Goal: Information Seeking & Learning: Stay updated

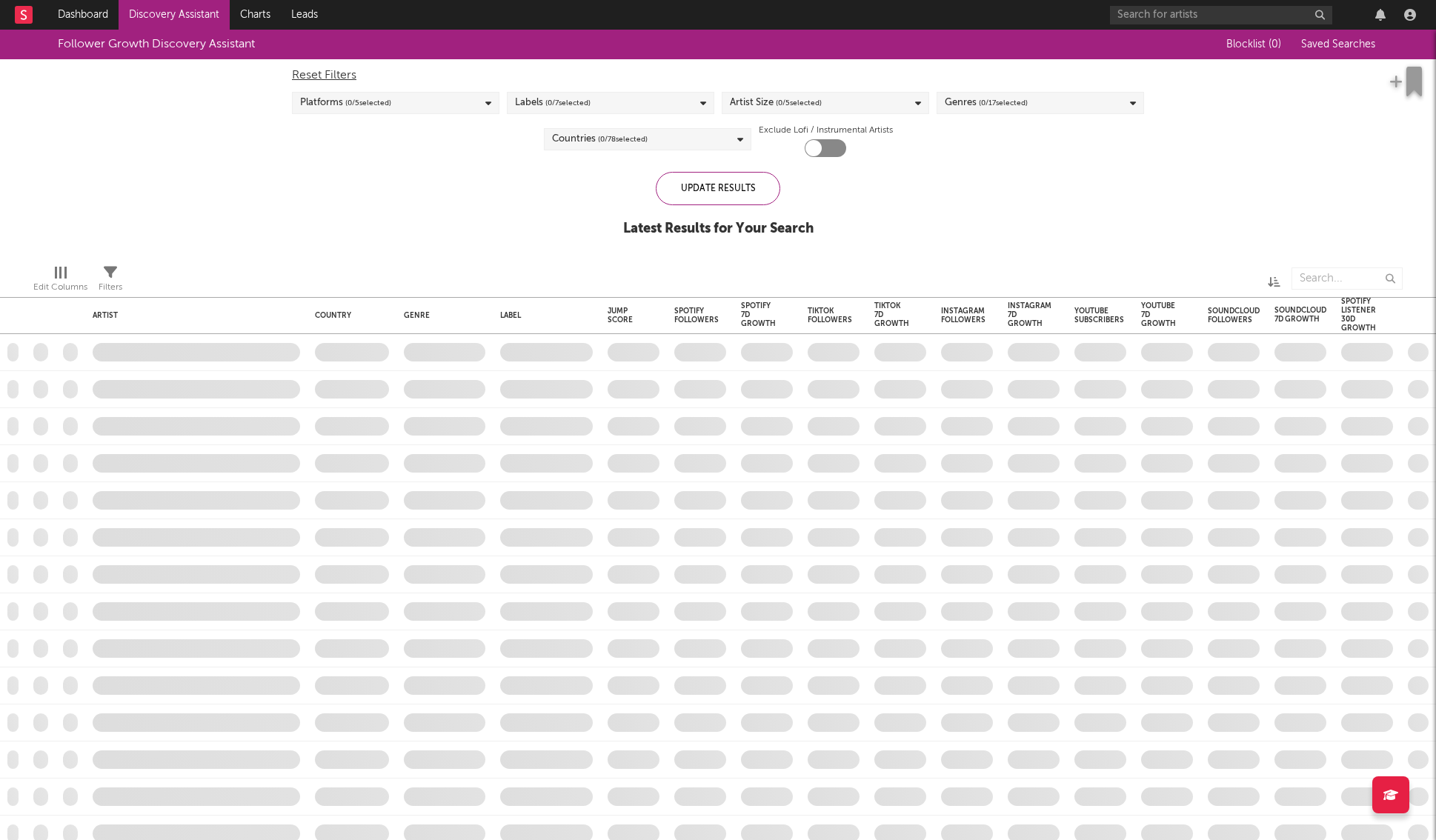
checkbox input "true"
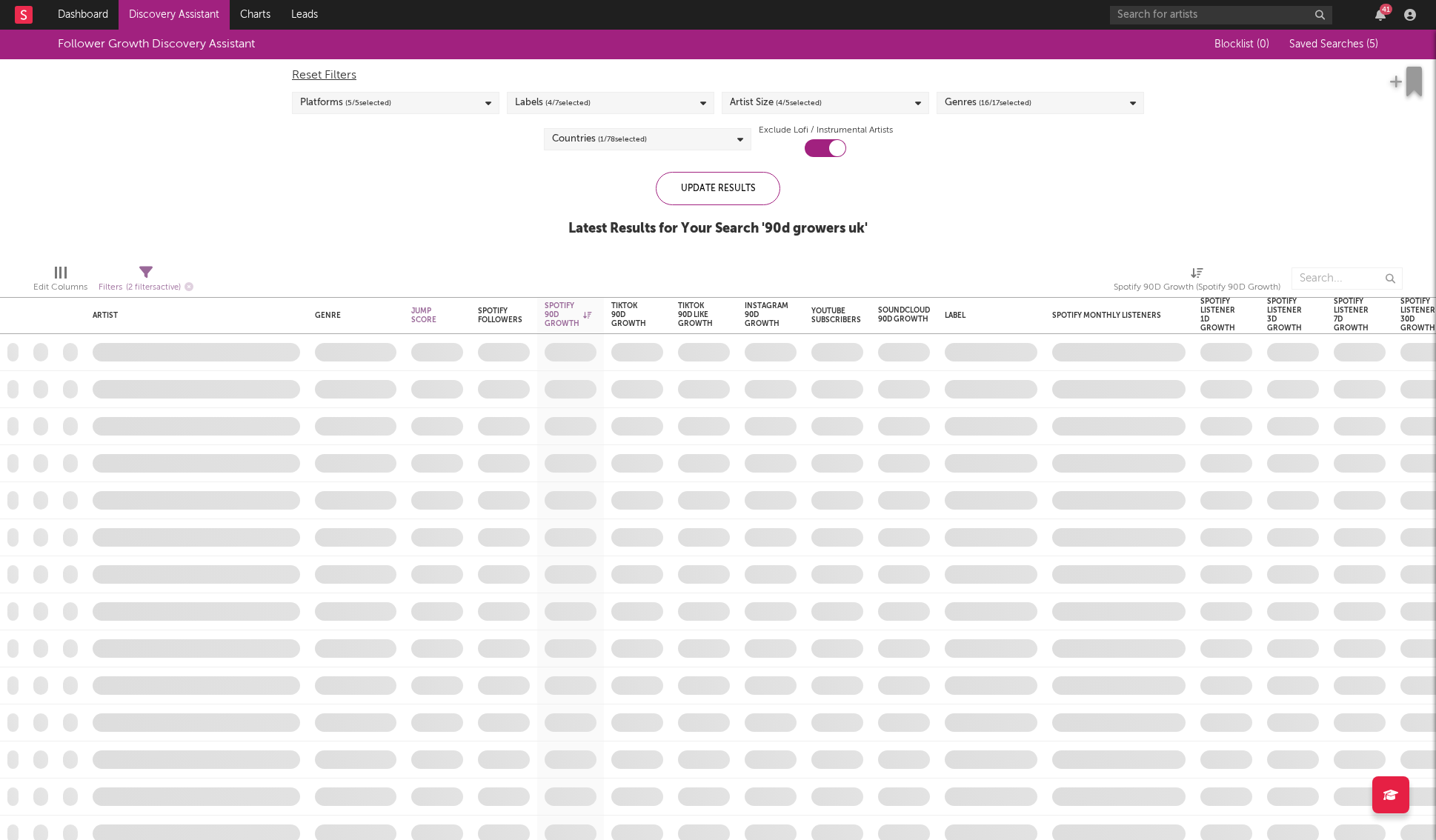
click at [1380, 14] on icon "button" at bounding box center [1380, 15] width 11 height 12
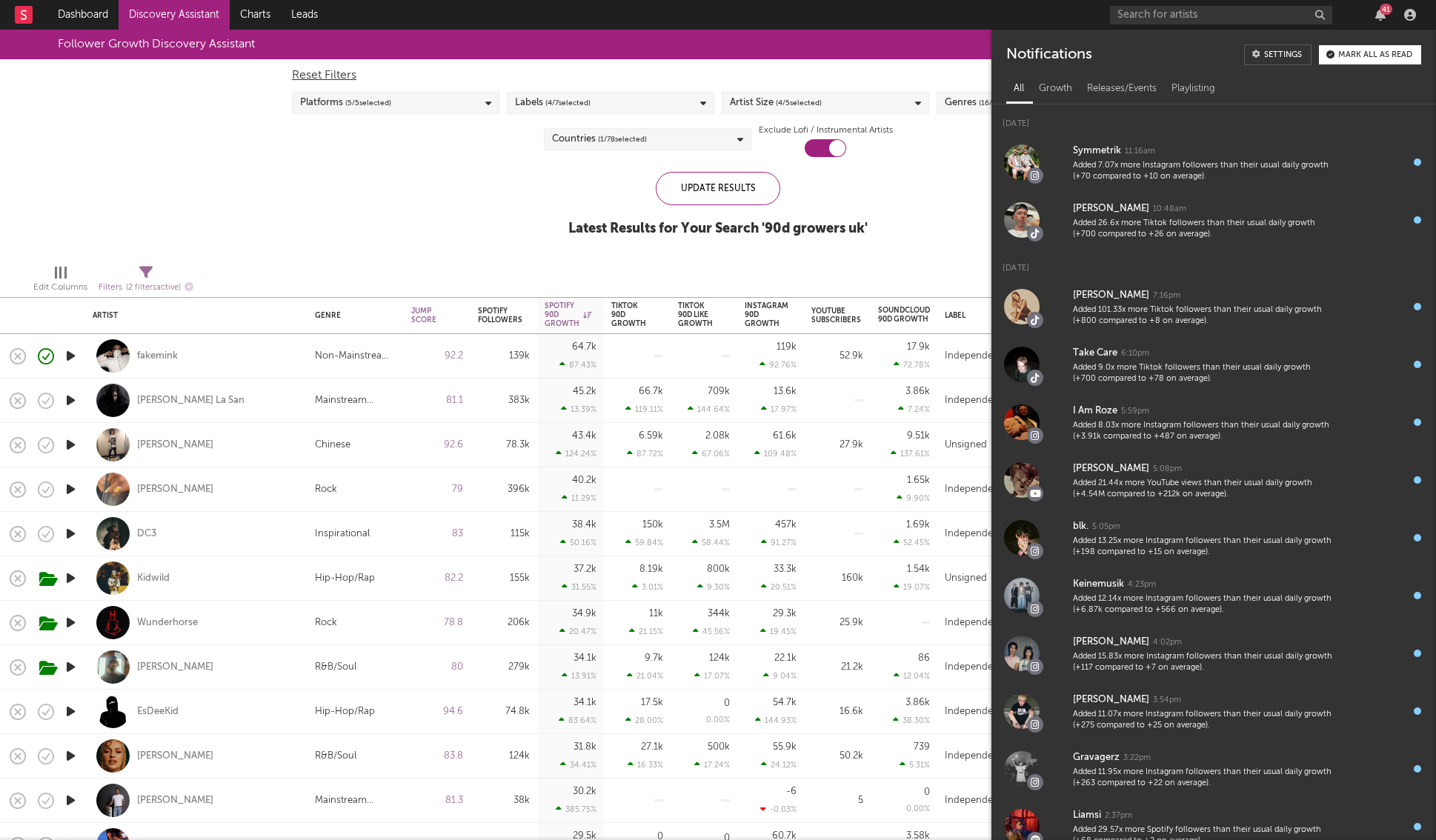
click at [1350, 52] on div "Mark all as read" at bounding box center [1375, 56] width 74 height 8
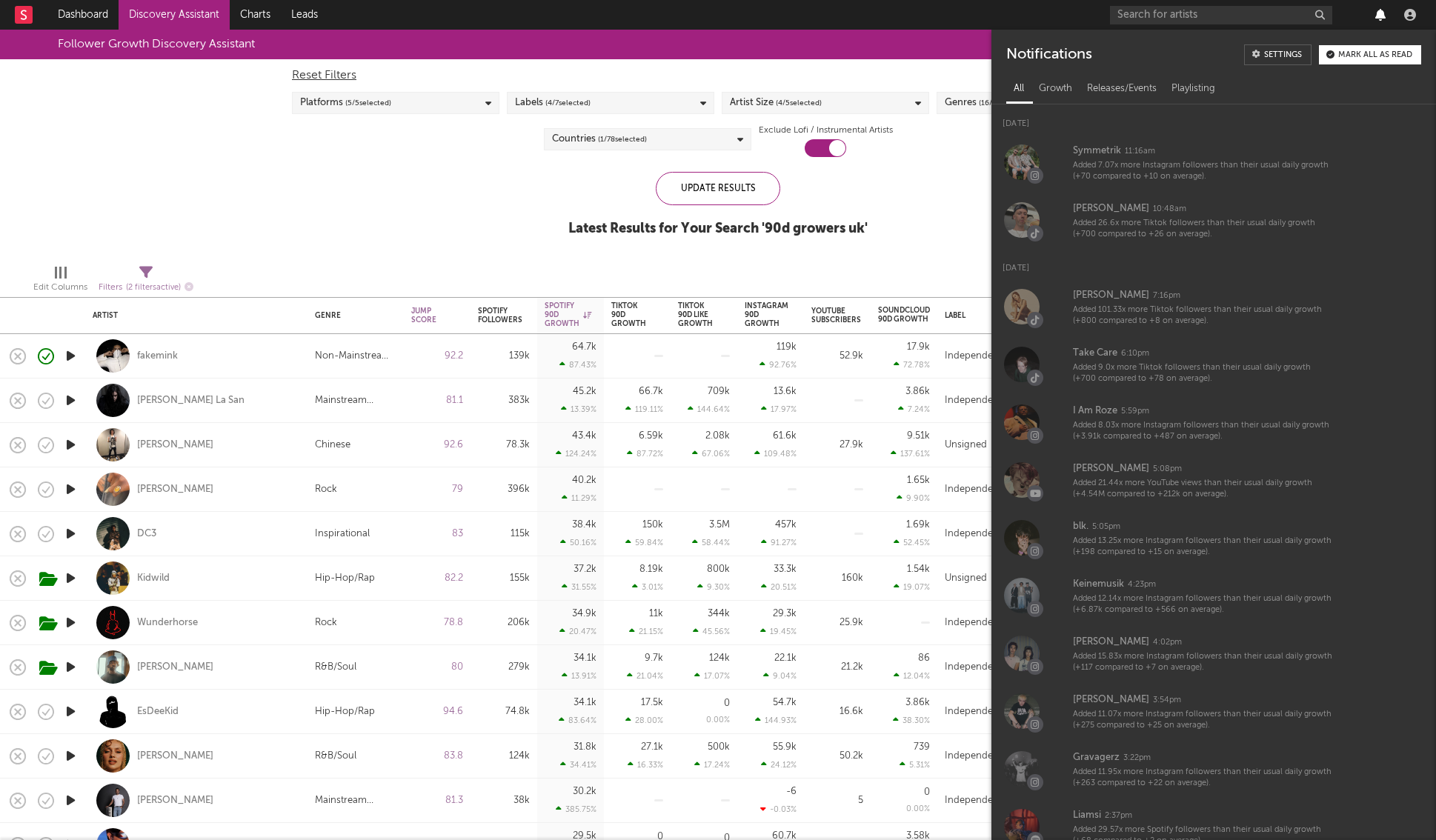
click at [1376, 17] on icon "button" at bounding box center [1380, 15] width 11 height 12
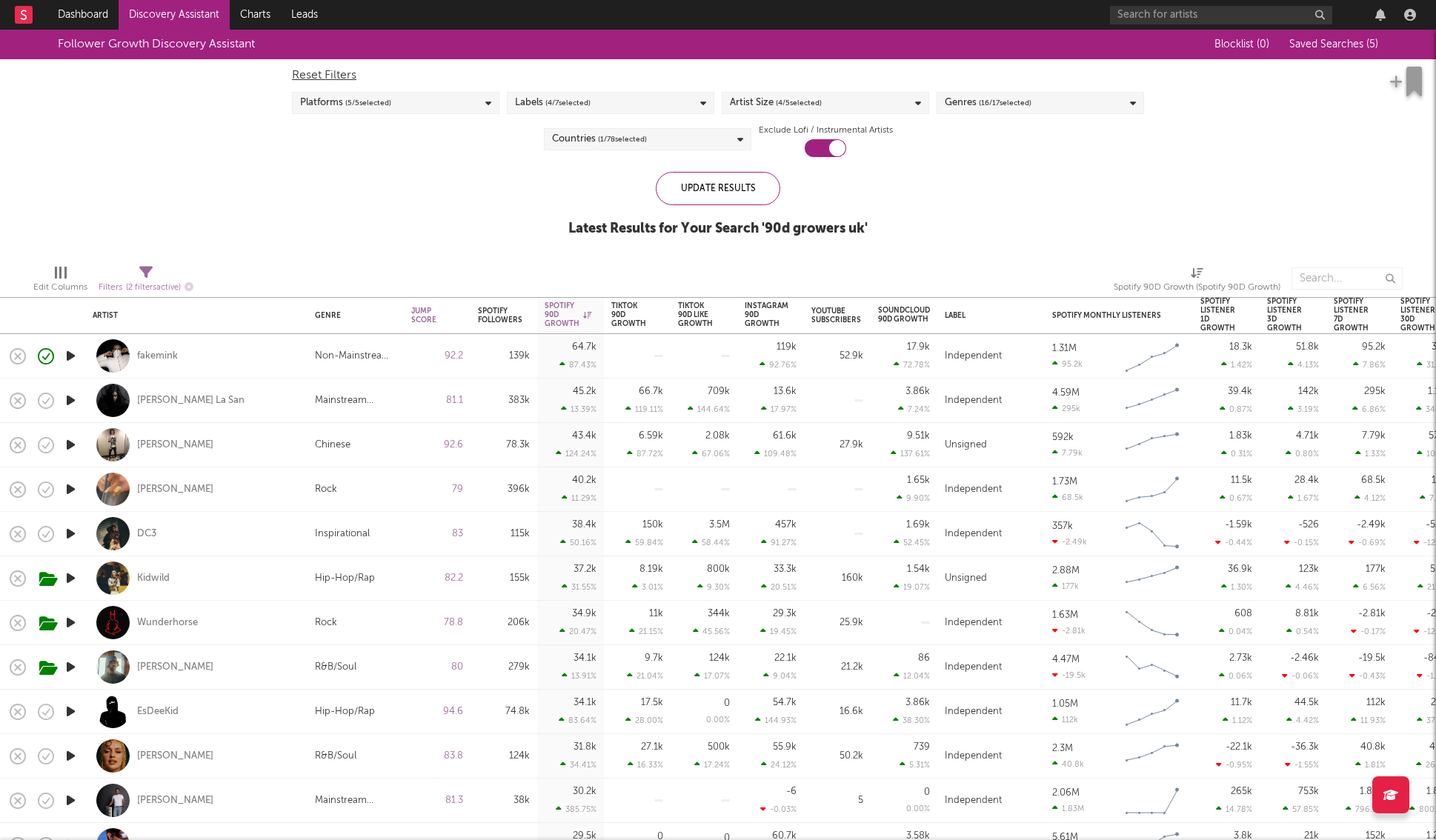
click at [988, 189] on div "Follower Growth Discovery Assistant Blocklist ( 0 ) Saved Searches ( 5 ) Reset …" at bounding box center [718, 140] width 1436 height 223
click at [90, 20] on link "Dashboard" at bounding box center [82, 15] width 71 height 29
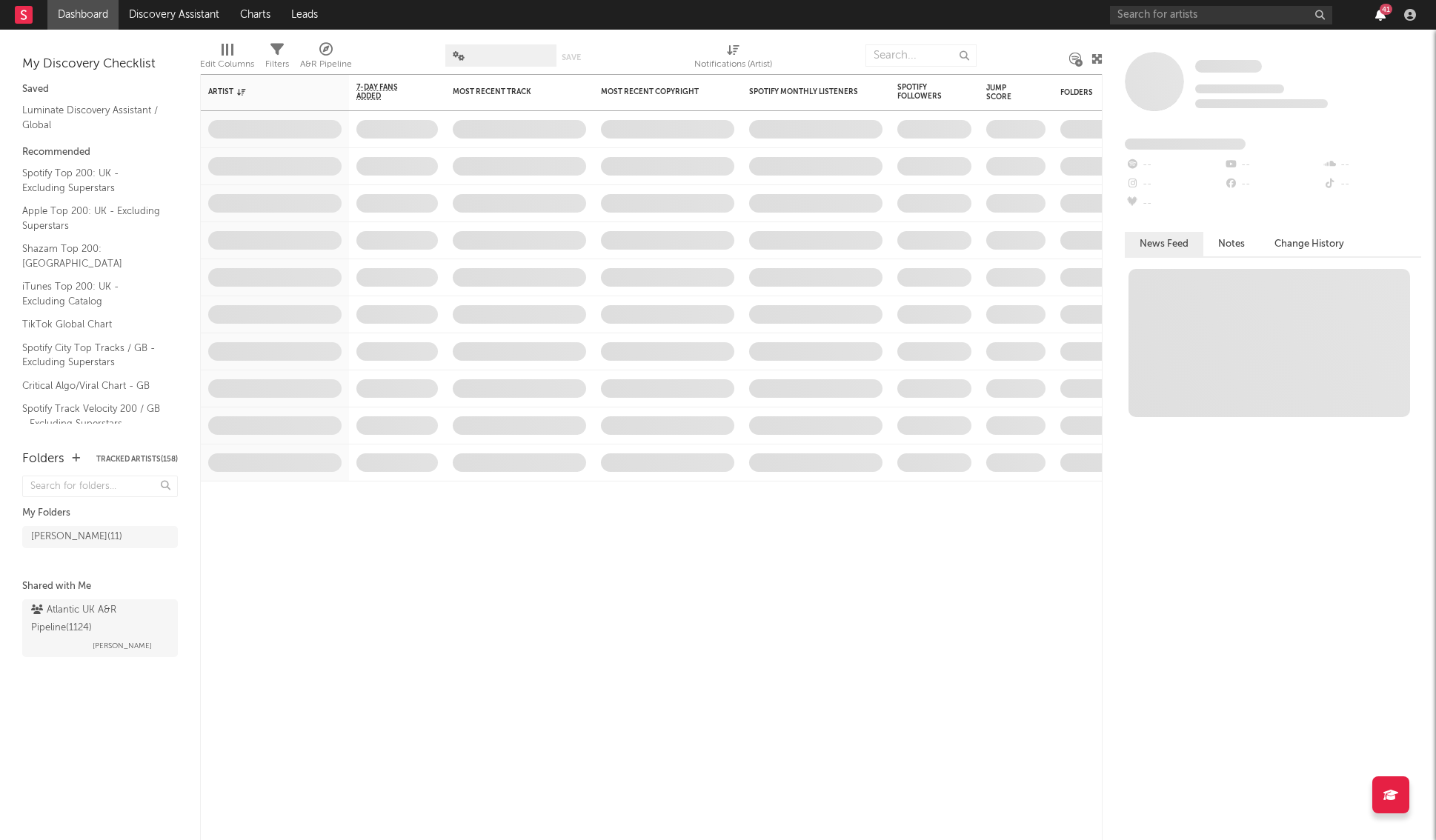
click at [1378, 16] on icon "button" at bounding box center [1380, 15] width 11 height 12
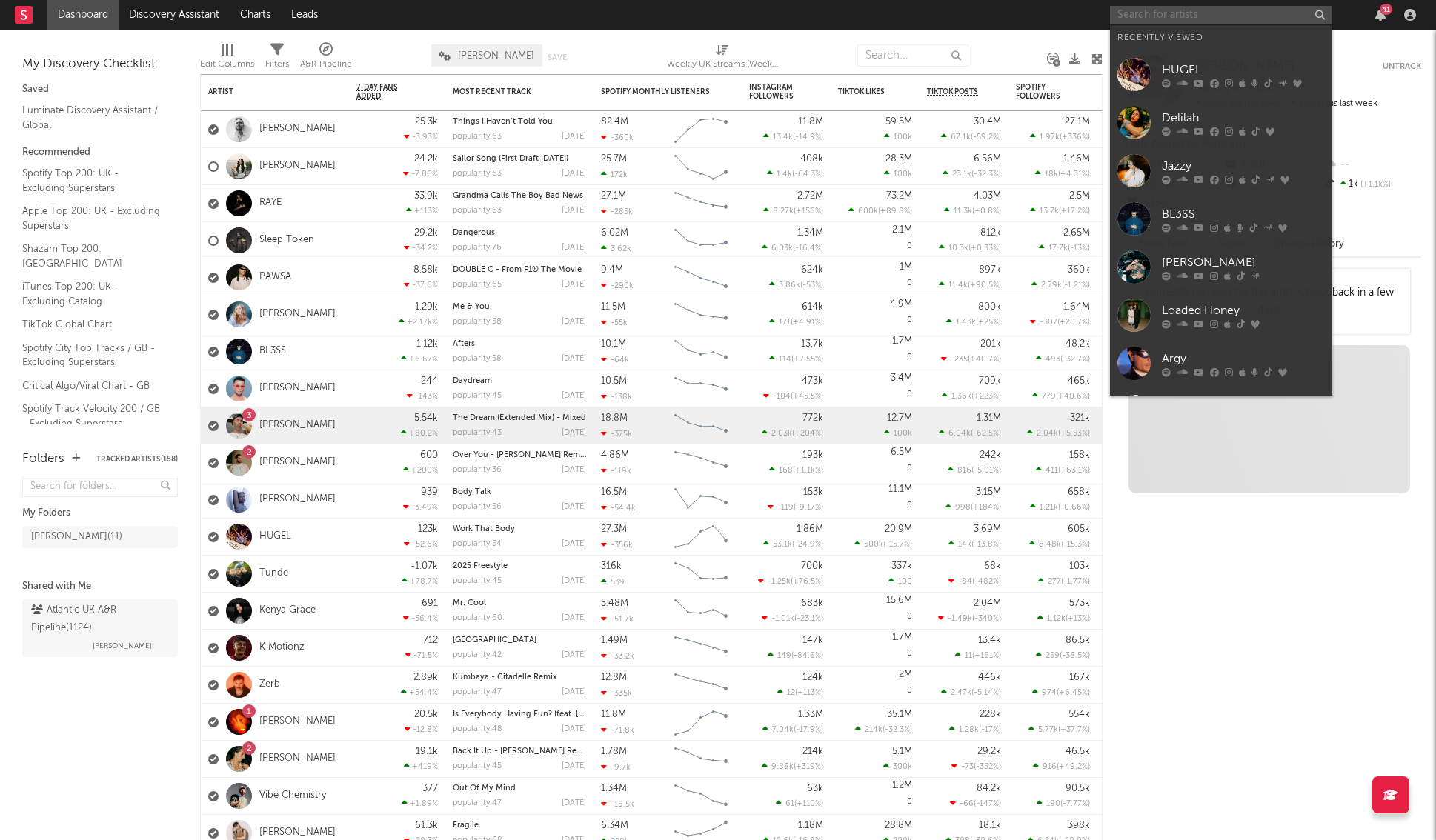
click at [1198, 9] on input "text" at bounding box center [1221, 15] width 222 height 19
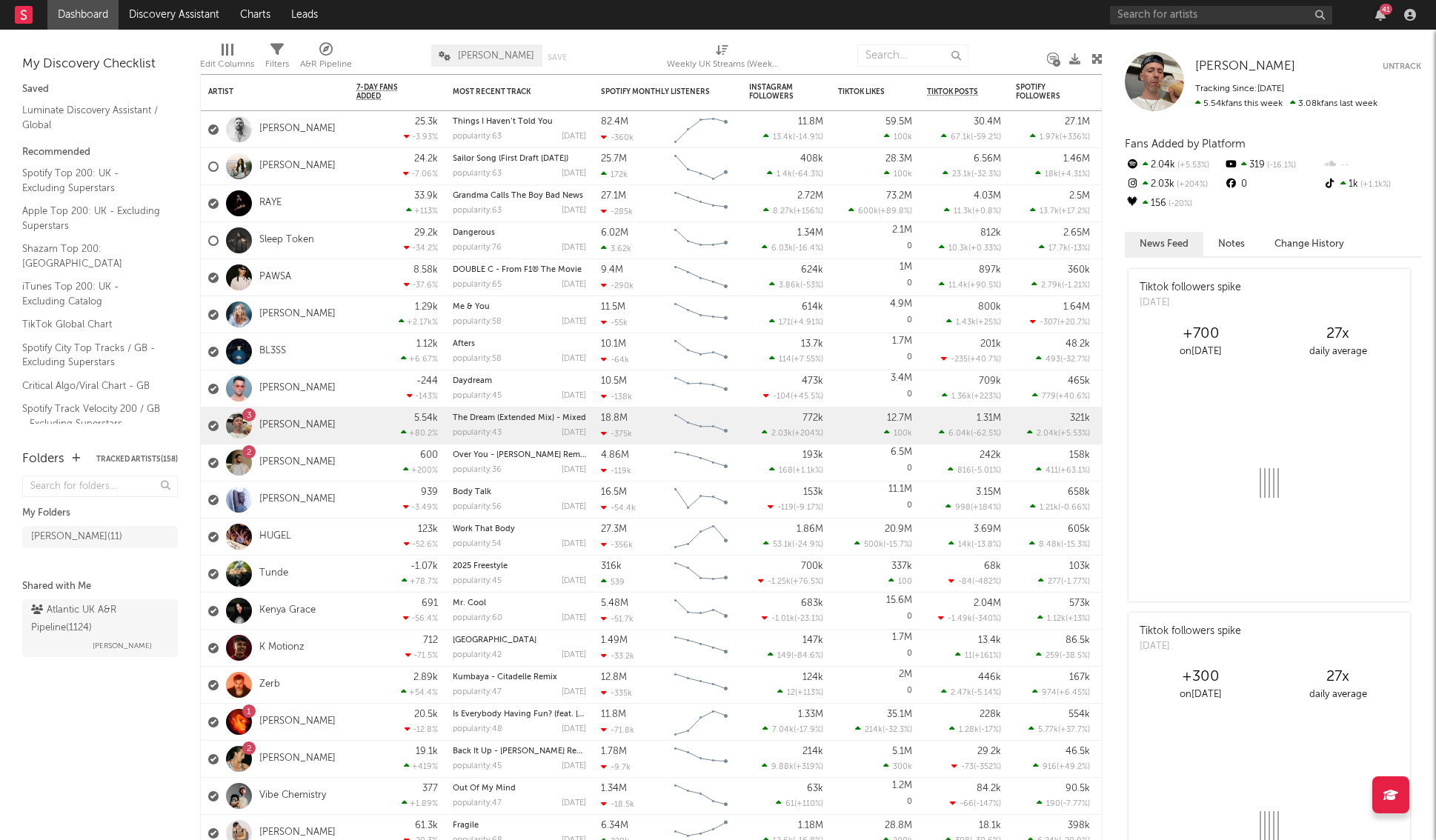
click at [1029, 22] on nav "Dashboard Discovery Assistant Charts Leads 41" at bounding box center [718, 15] width 1436 height 29
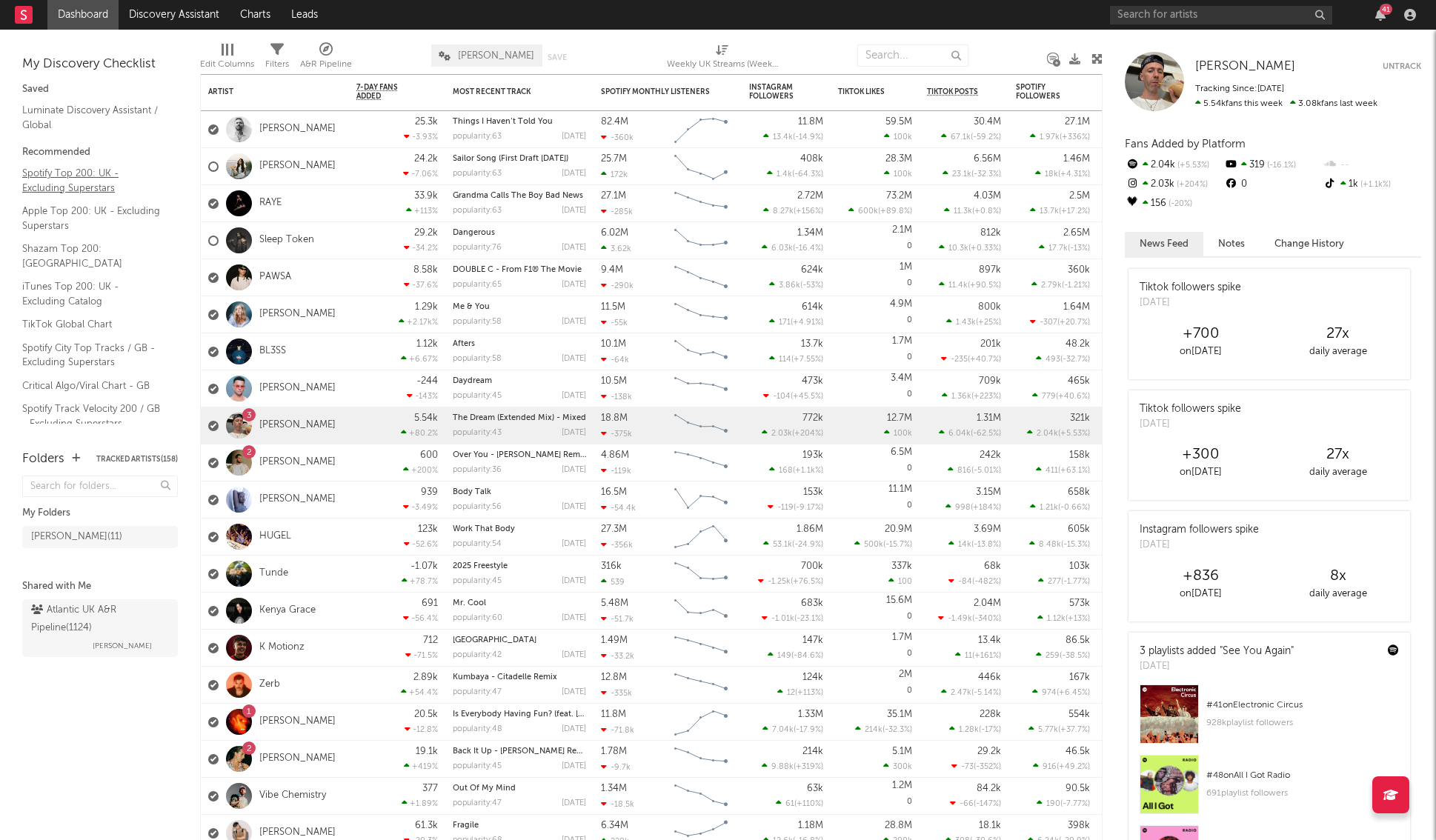
click at [46, 171] on link "Spotify Top 200: UK - Excluding Superstars" at bounding box center [92, 180] width 140 height 30
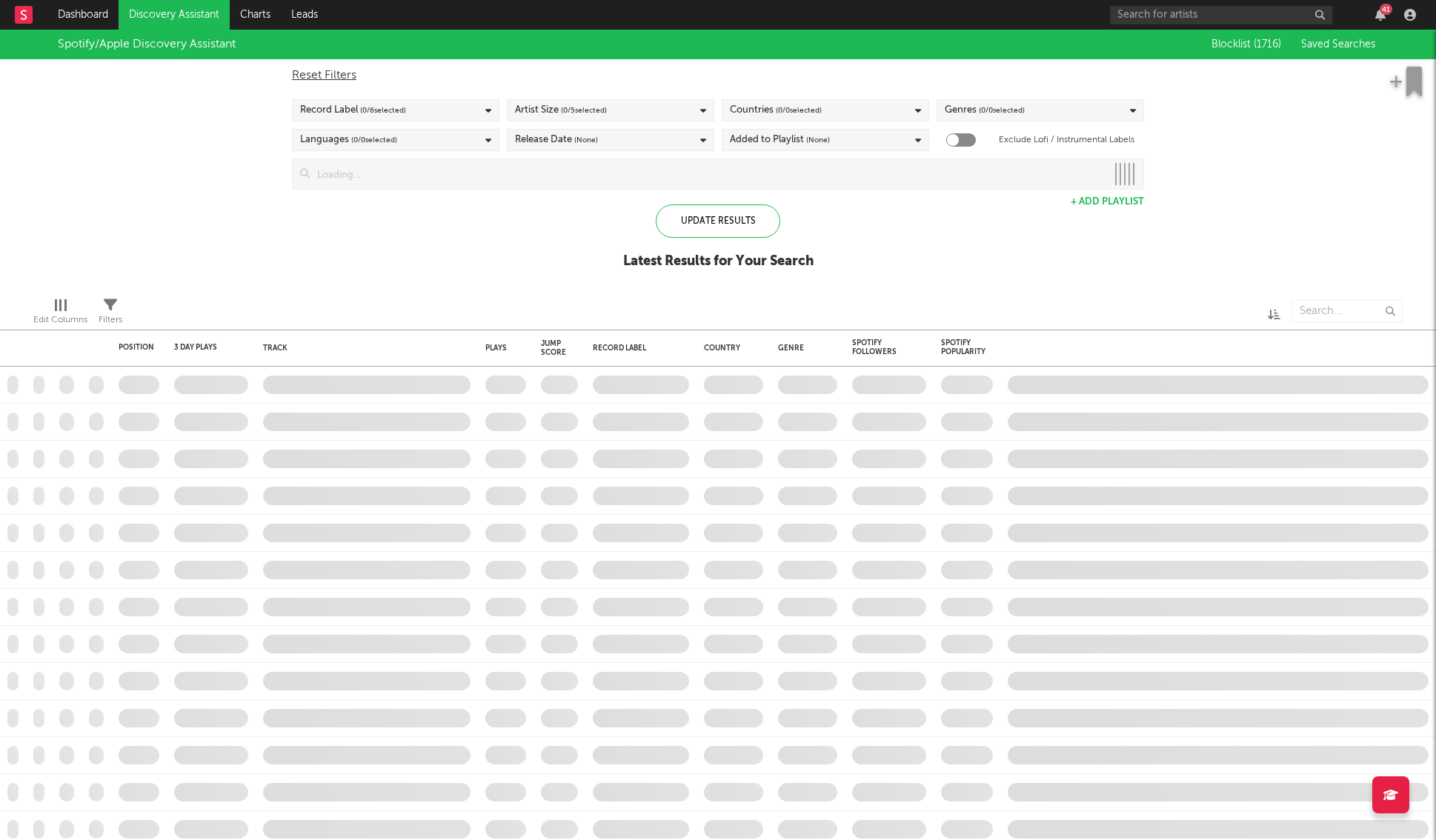
checkbox input "true"
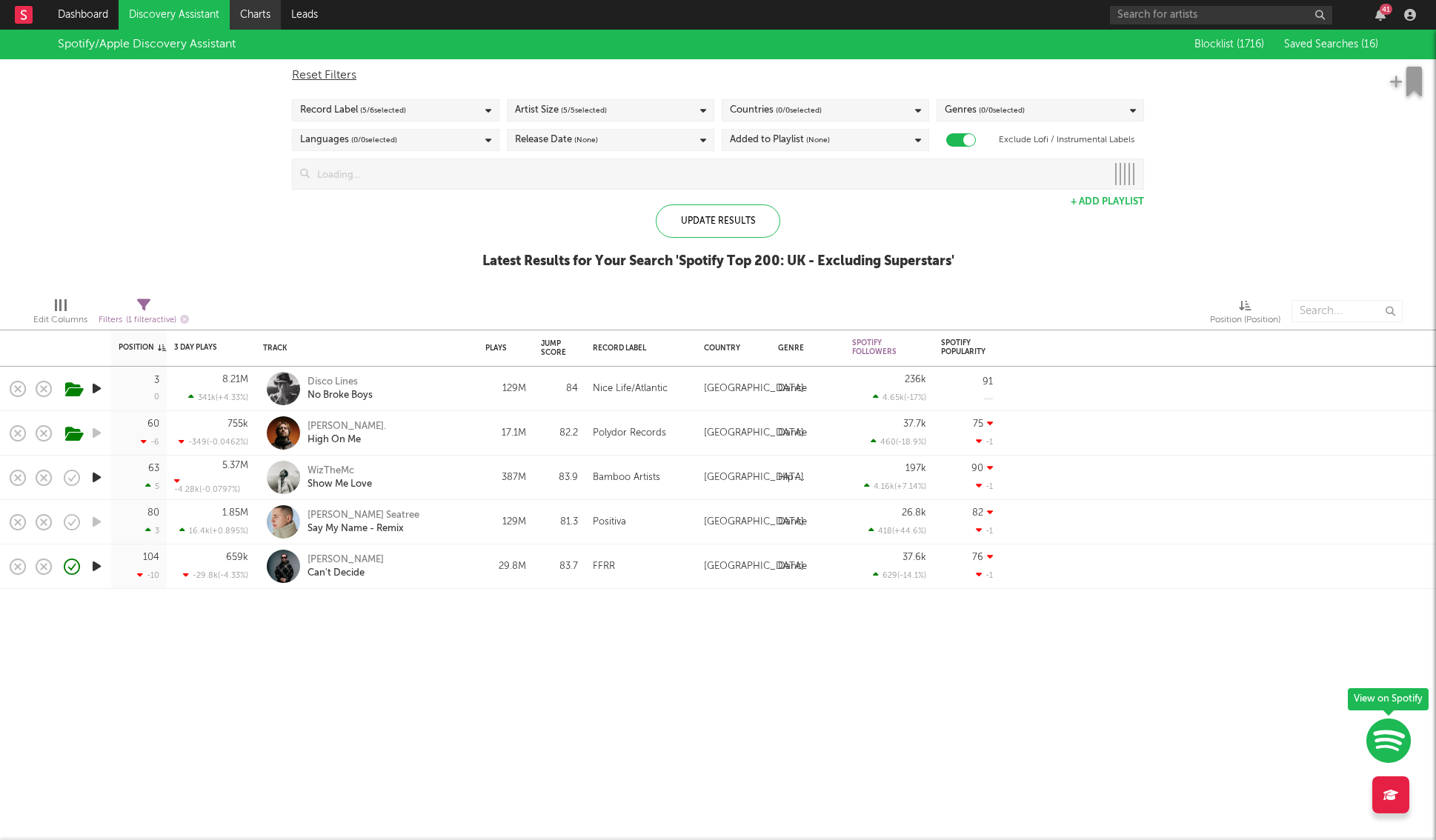
click at [271, 4] on link "Charts" at bounding box center [255, 15] width 51 height 29
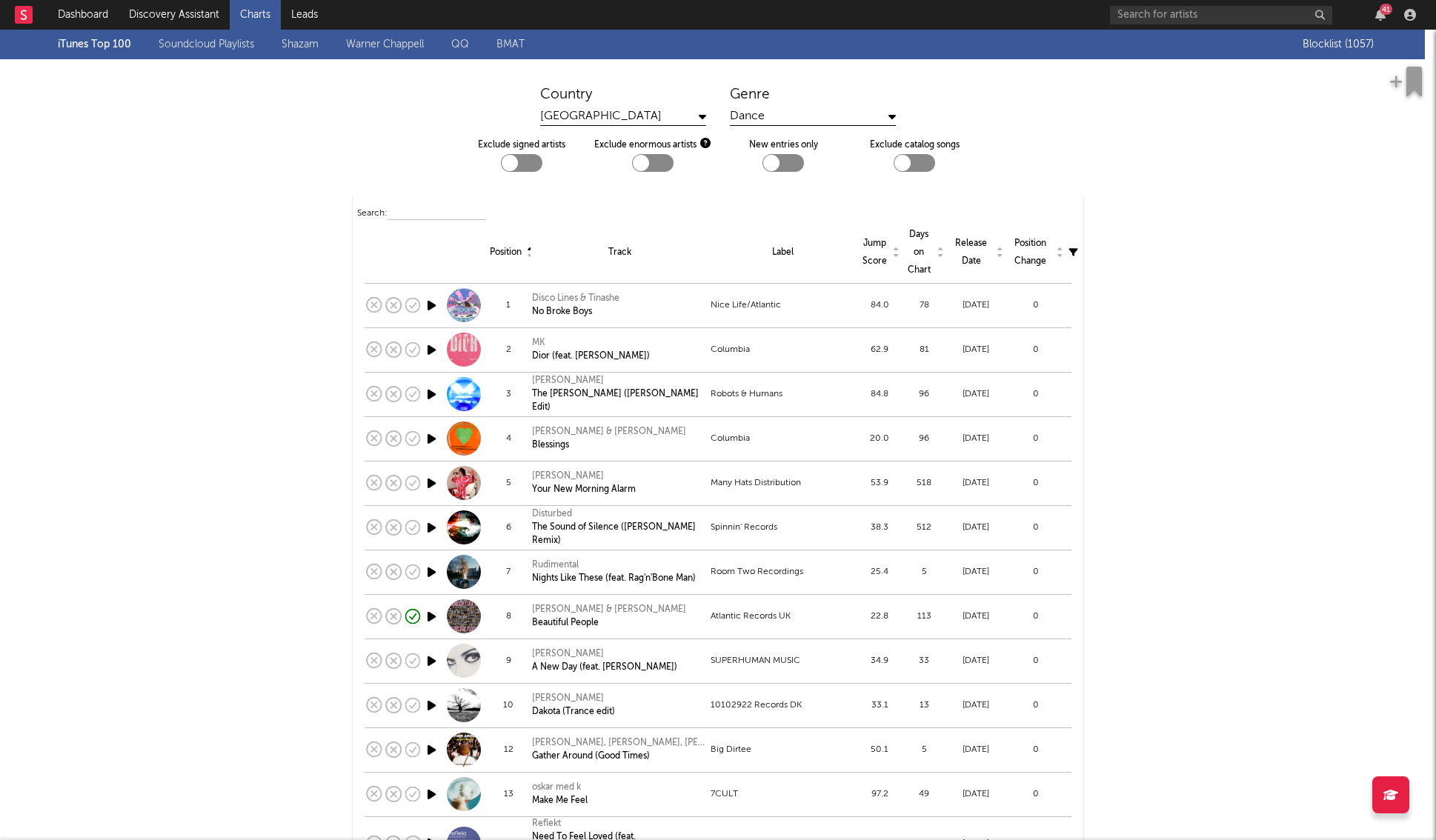
click at [428, 211] on input "text" at bounding box center [437, 214] width 99 height 12
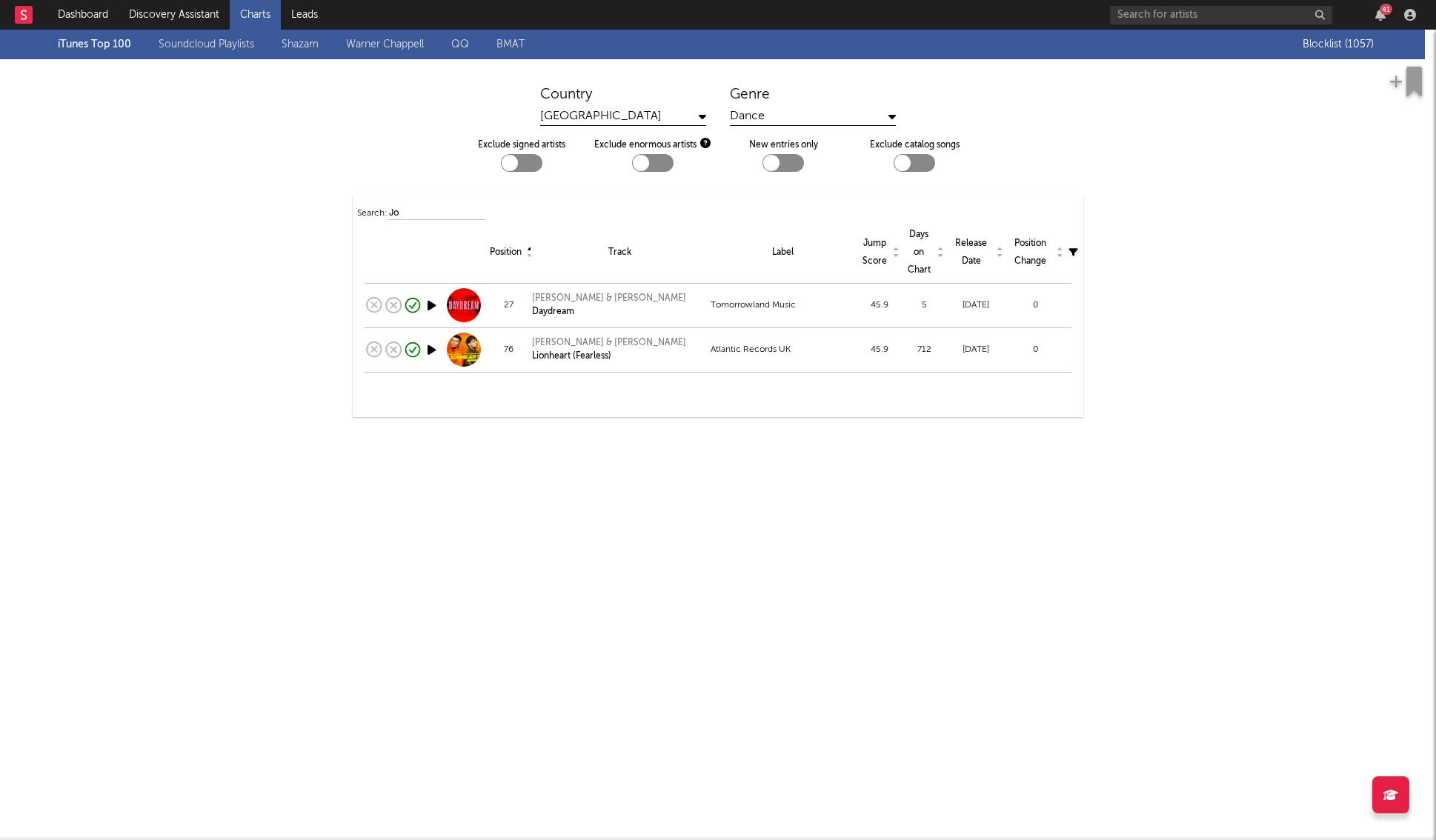
type input "J"
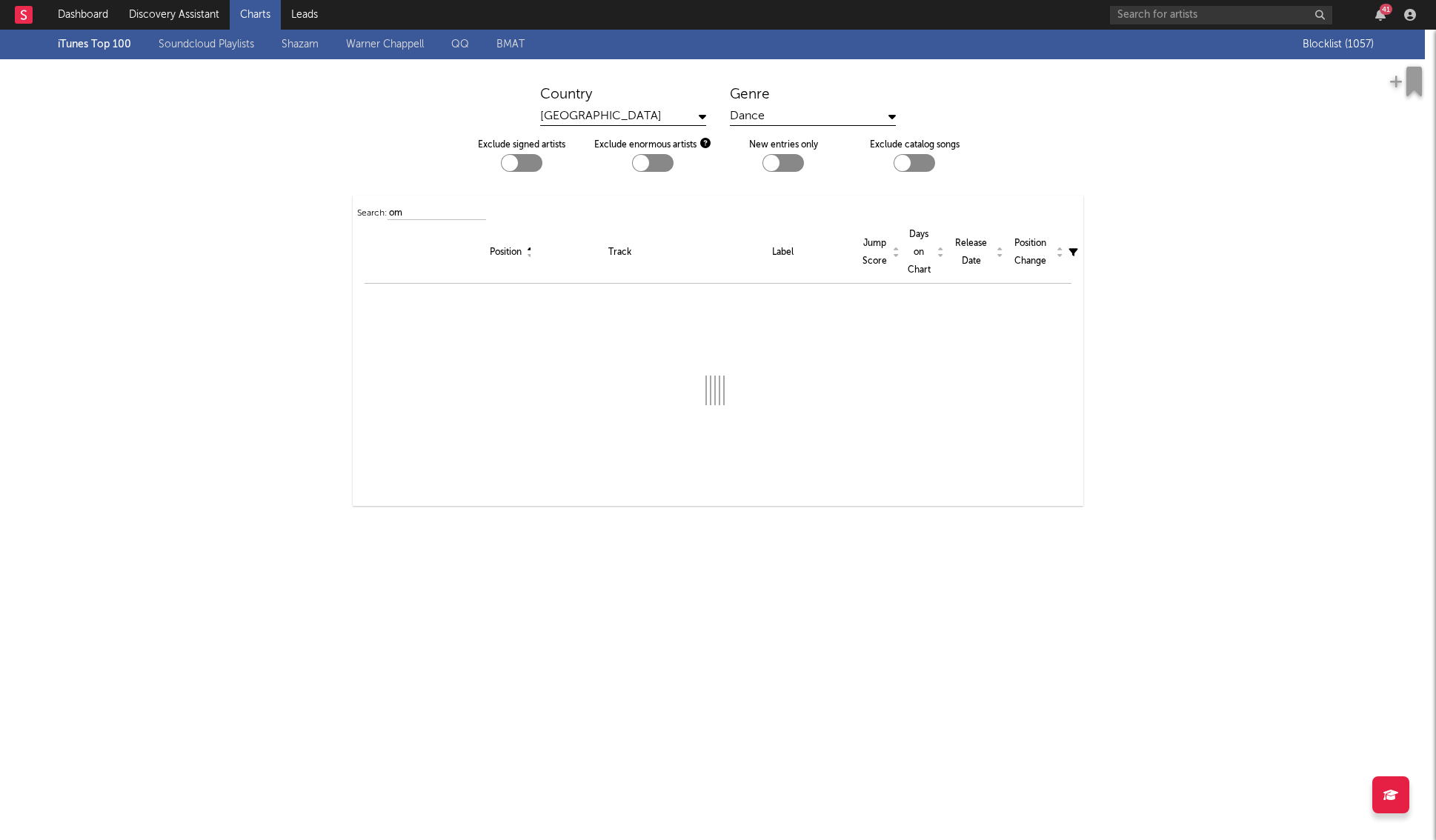
type input "o"
type input "b"
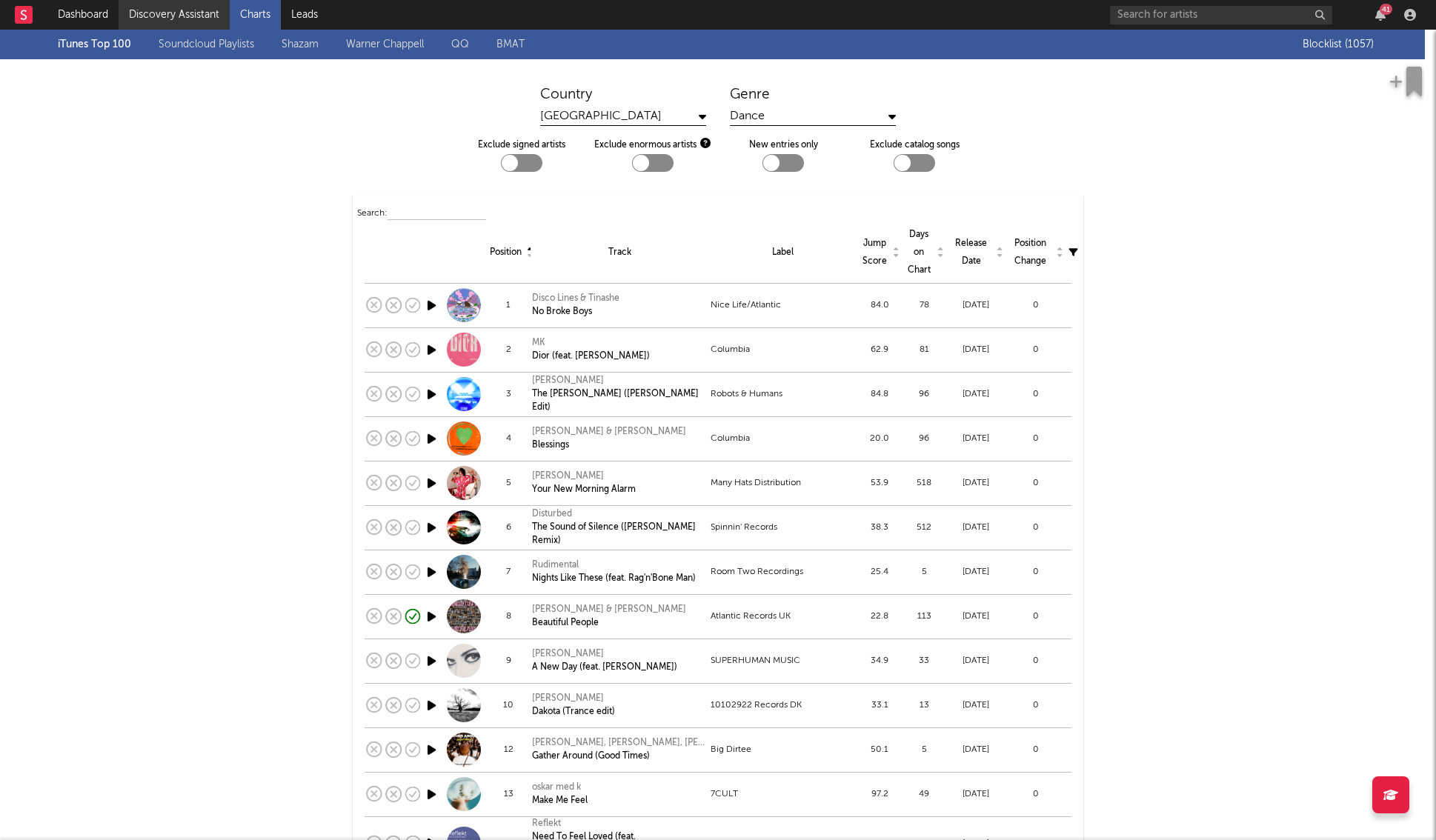
click at [152, 16] on link "Discovery Assistant" at bounding box center [174, 15] width 111 height 29
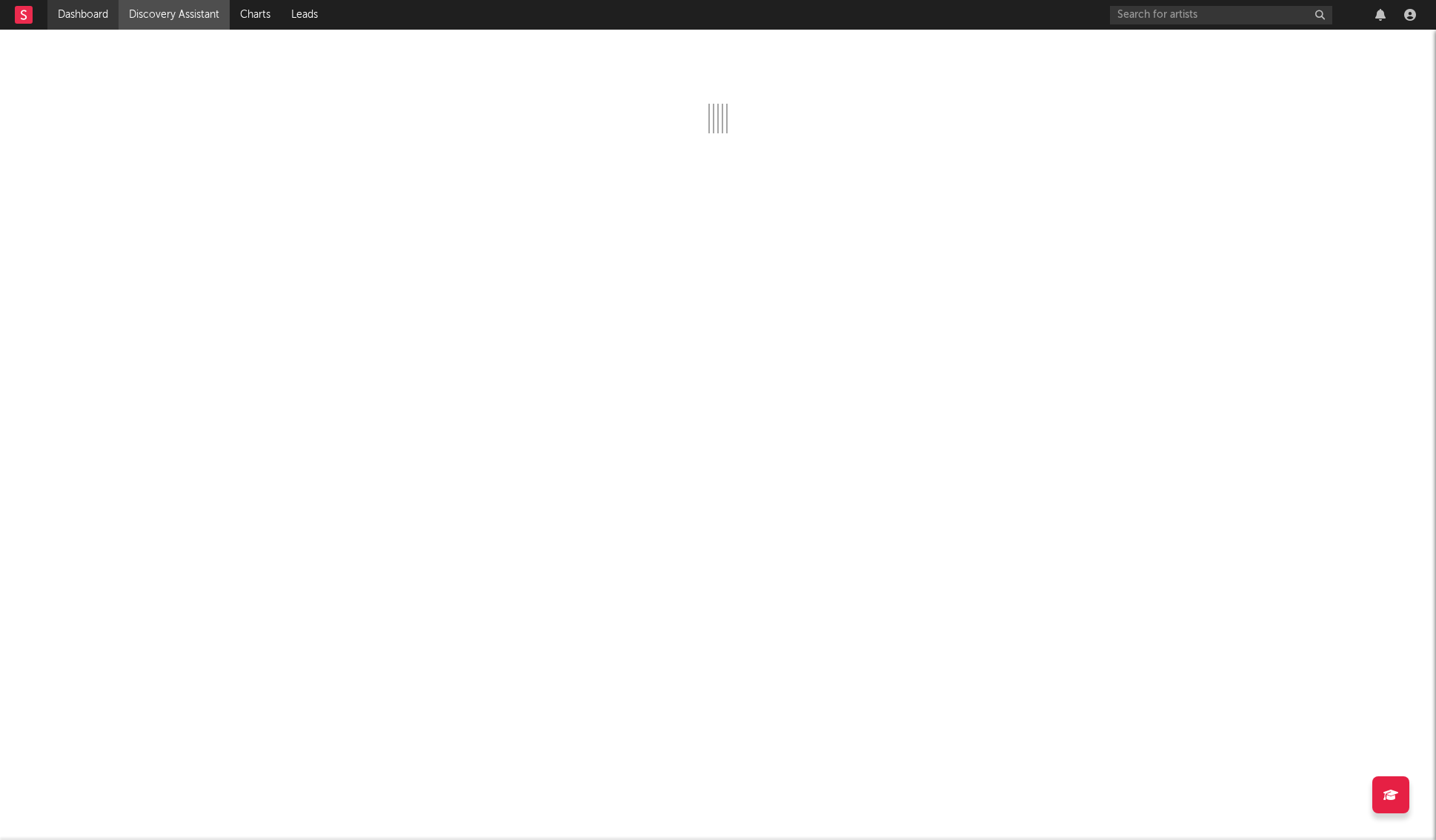
click at [95, 20] on link "Dashboard" at bounding box center [82, 15] width 71 height 29
